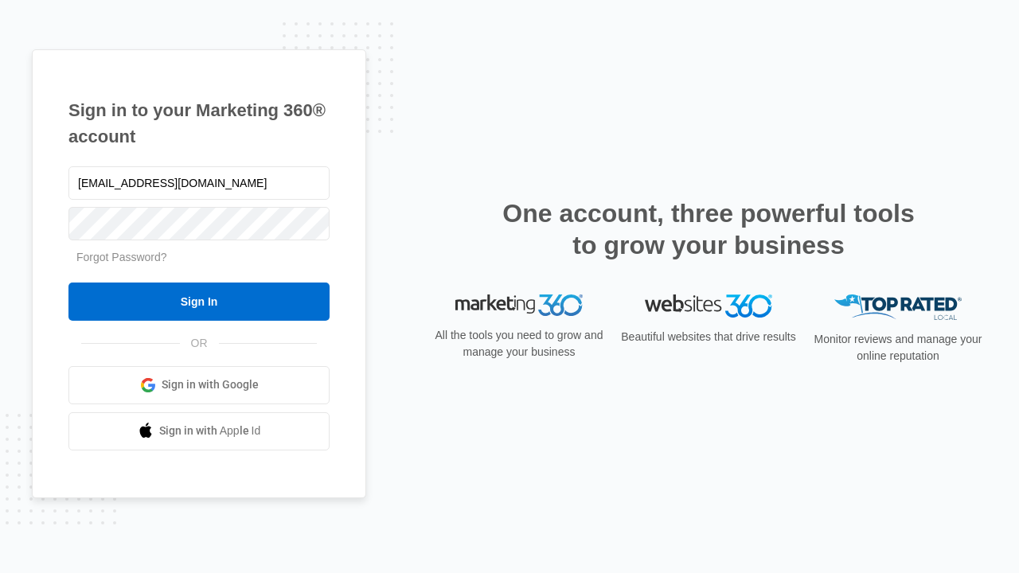
type input "[EMAIL_ADDRESS][DOMAIN_NAME]"
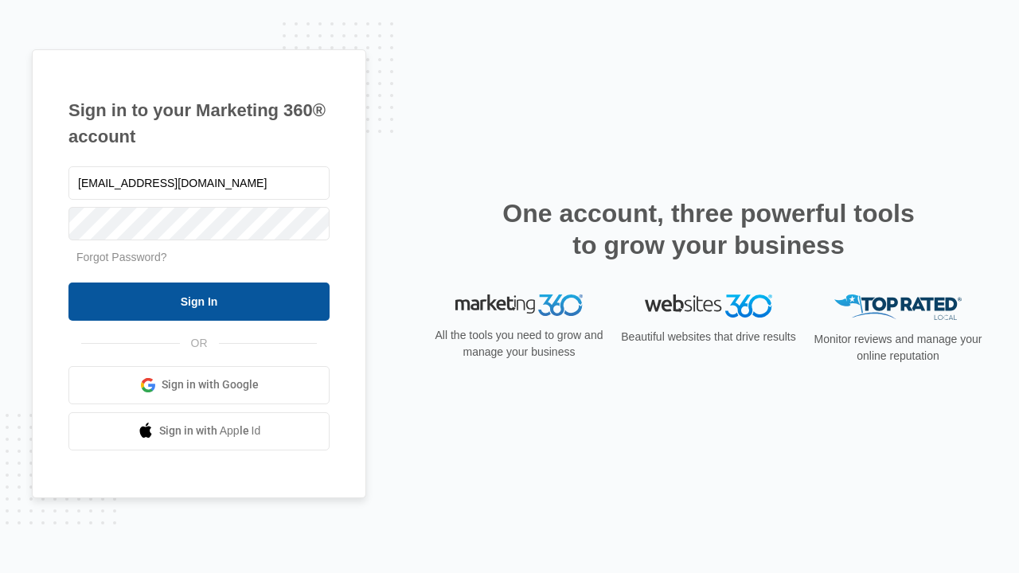
click at [199, 301] on input "Sign In" at bounding box center [198, 302] width 261 height 38
